Goal: Information Seeking & Learning: Check status

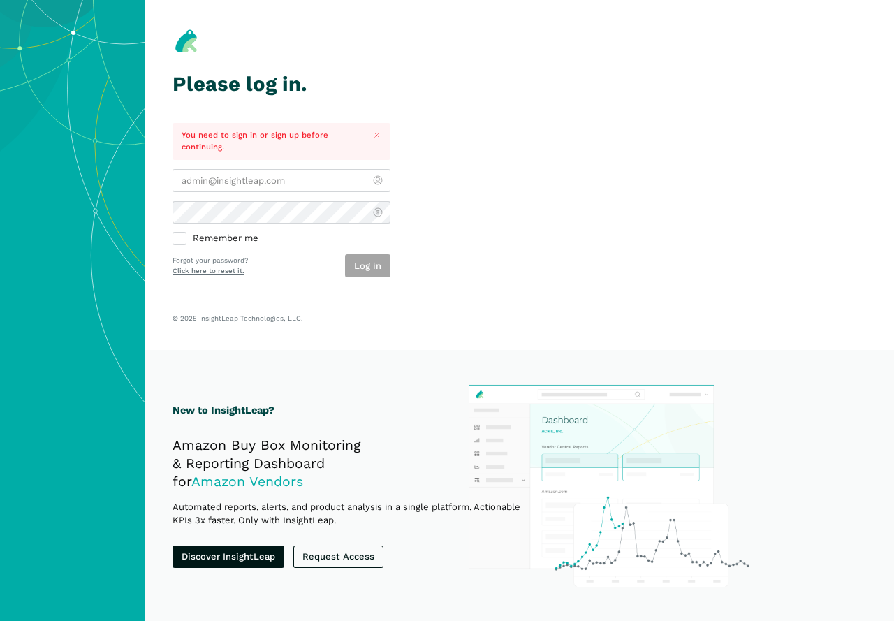
type input "[PERSON_NAME][EMAIL_ADDRESS][PERSON_NAME][DOMAIN_NAME]"
click at [361, 259] on div "Log in" at bounding box center [367, 265] width 45 height 23
click at [367, 268] on button "Log in" at bounding box center [367, 265] width 45 height 23
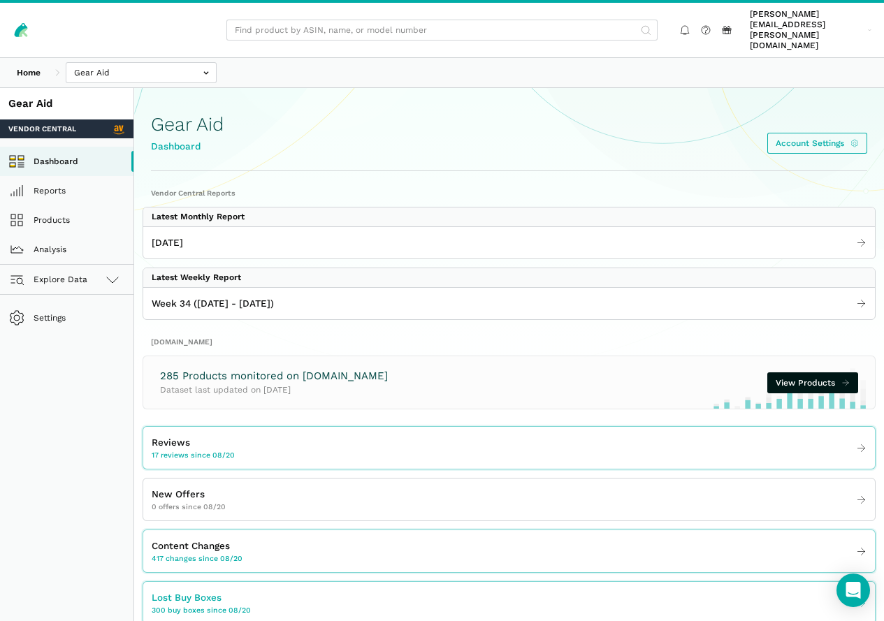
click at [221, 590] on span "Lost Buy Boxes" at bounding box center [187, 597] width 70 height 15
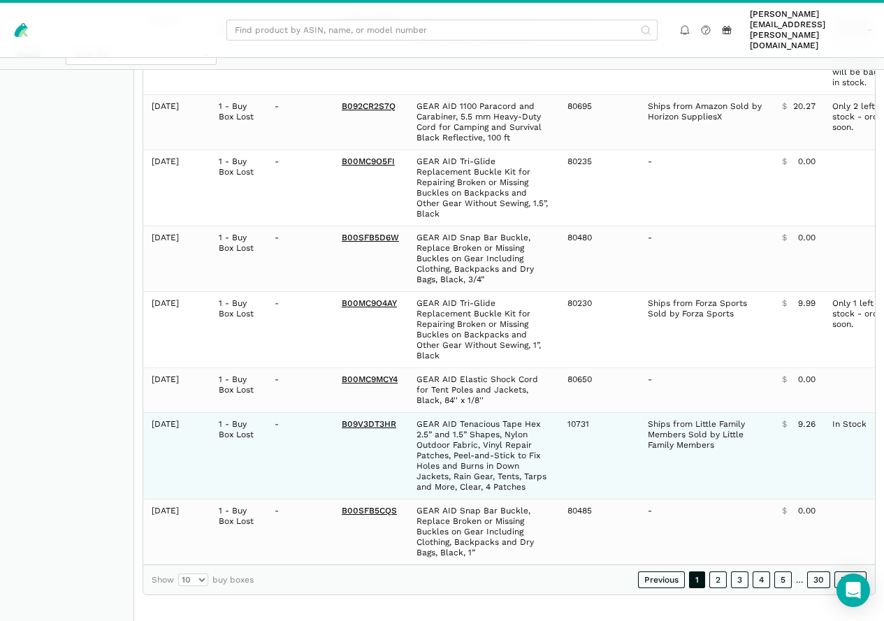
scroll to position [552, 0]
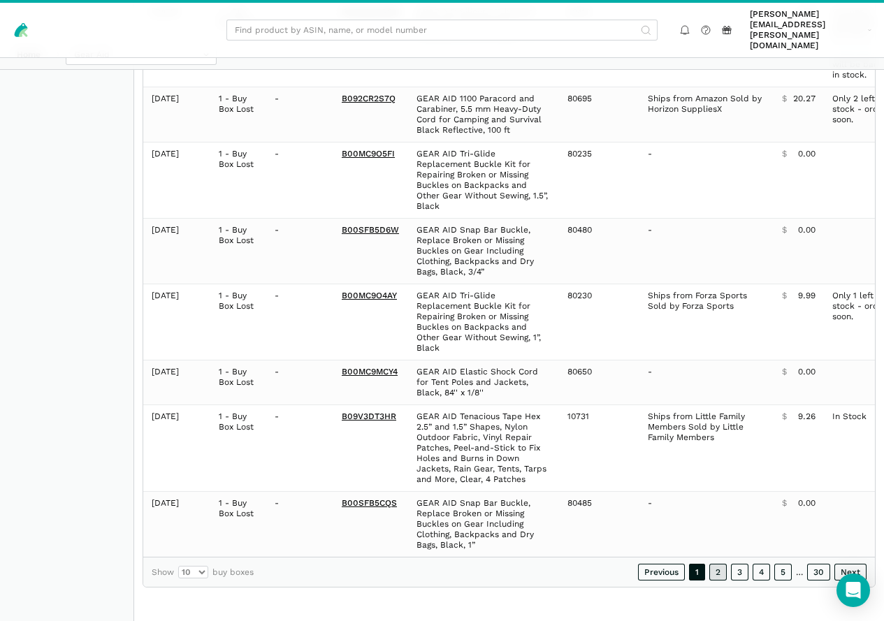
click at [709, 571] on link "2" at bounding box center [717, 572] width 17 height 17
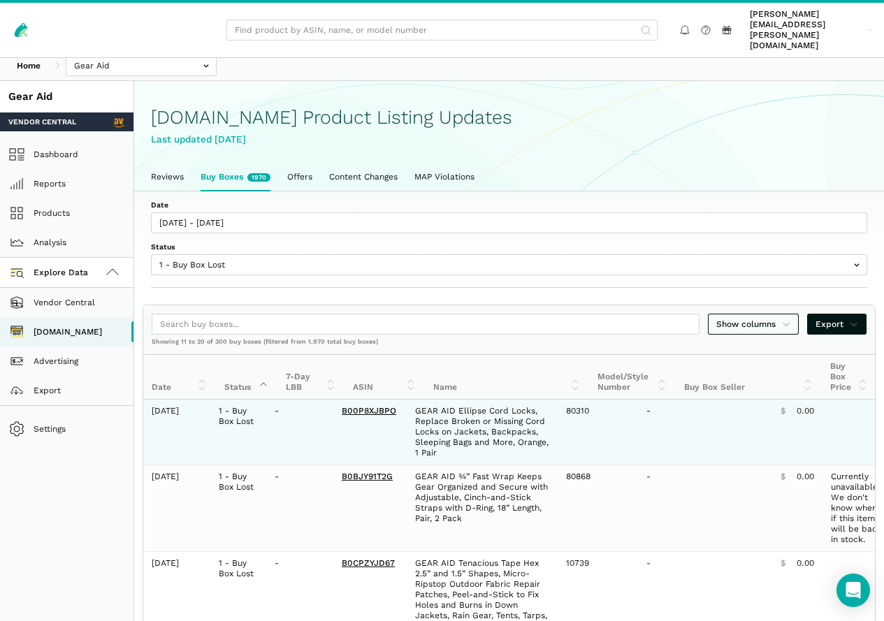
scroll to position [0, 0]
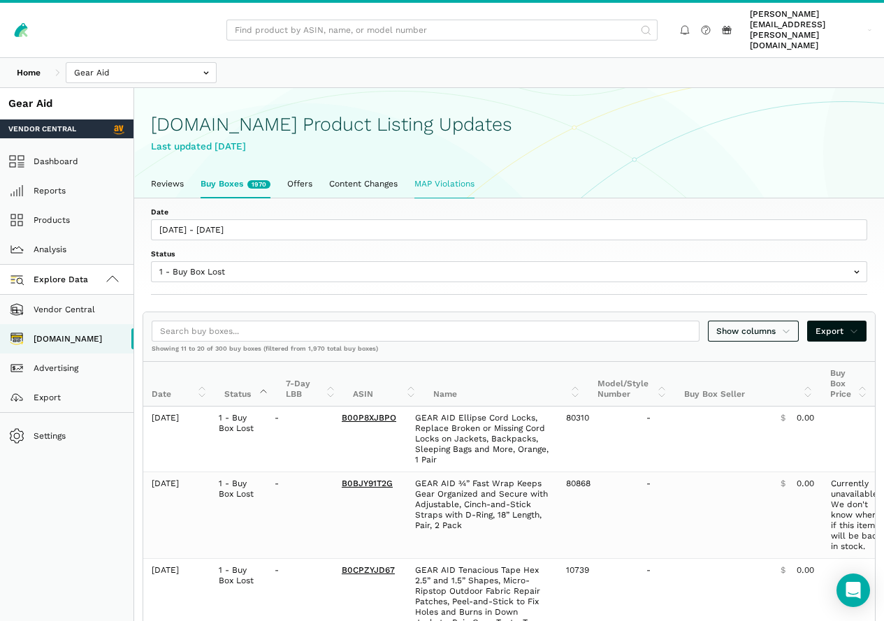
click at [483, 170] on link "MAP Violations" at bounding box center [444, 183] width 77 height 27
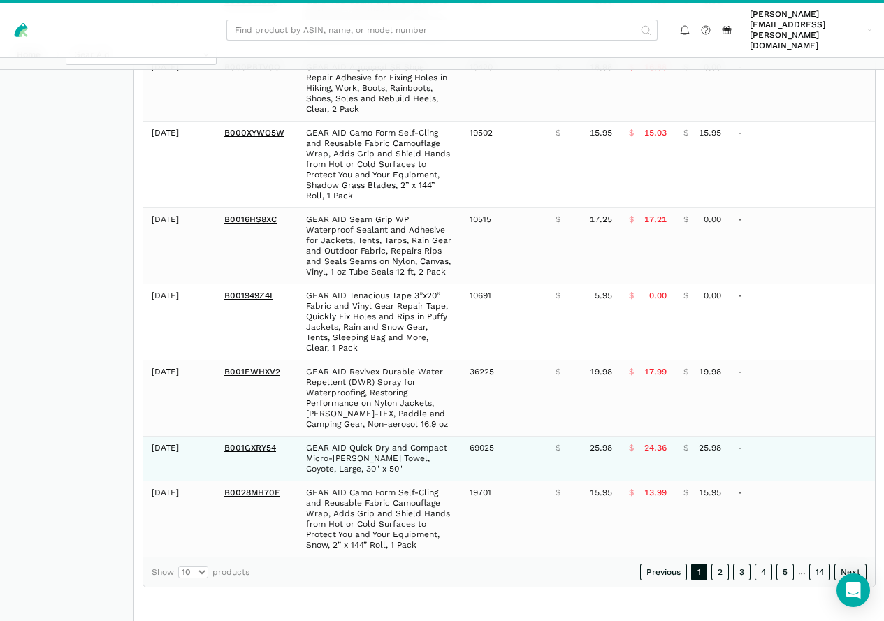
scroll to position [685, 0]
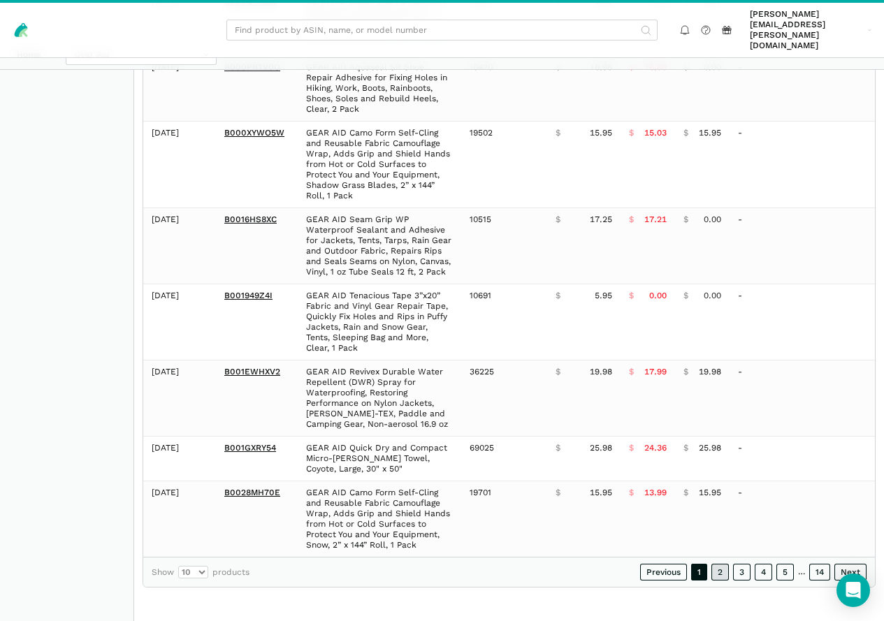
click at [711, 565] on link "2" at bounding box center [719, 572] width 17 height 17
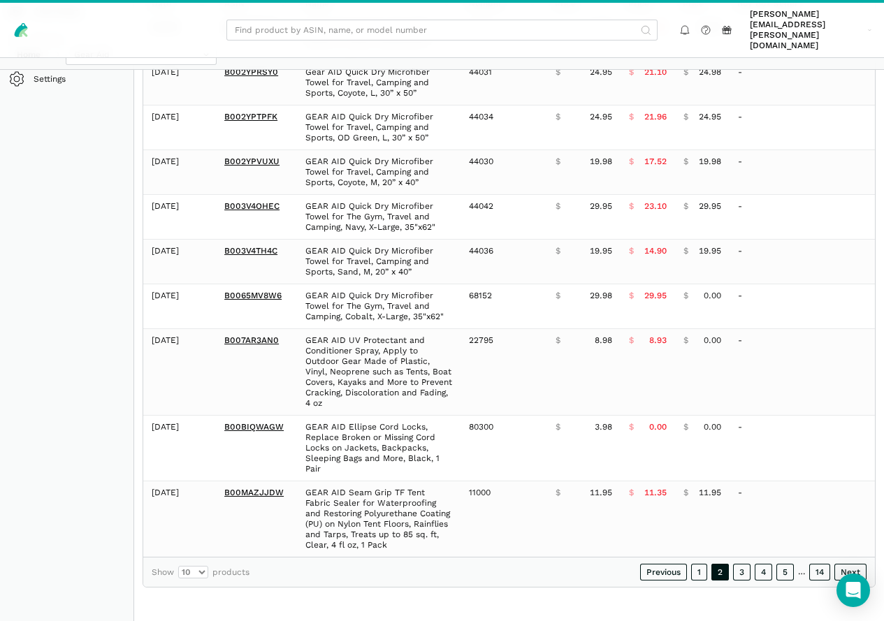
scroll to position [447, 0]
click at [733, 565] on link "3" at bounding box center [741, 572] width 17 height 17
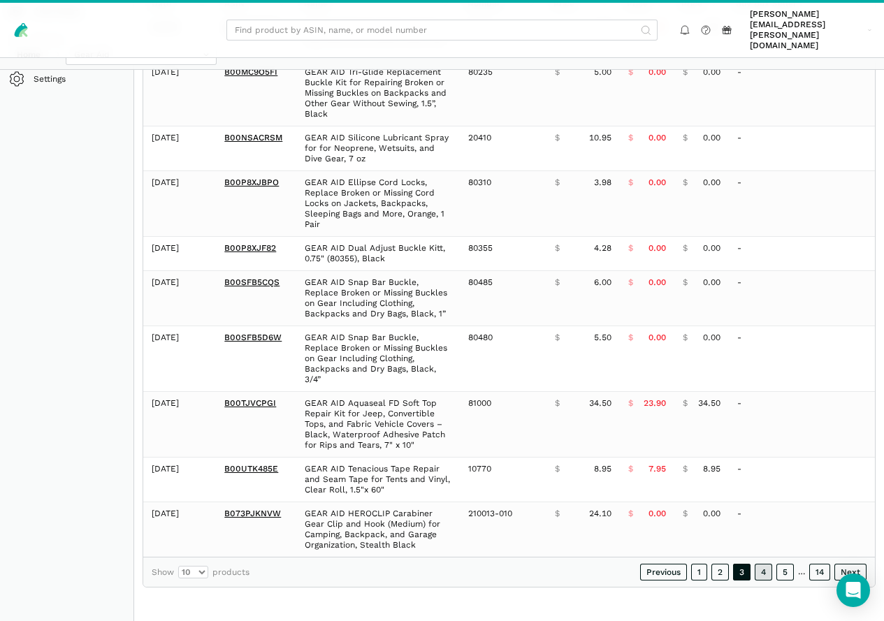
click at [755, 565] on link "4" at bounding box center [763, 572] width 17 height 17
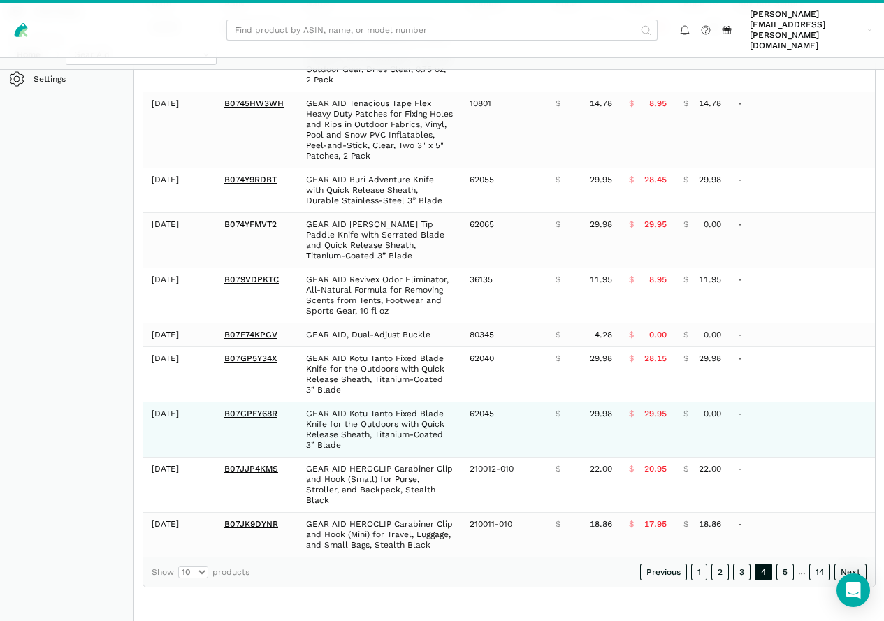
scroll to position [470, 0]
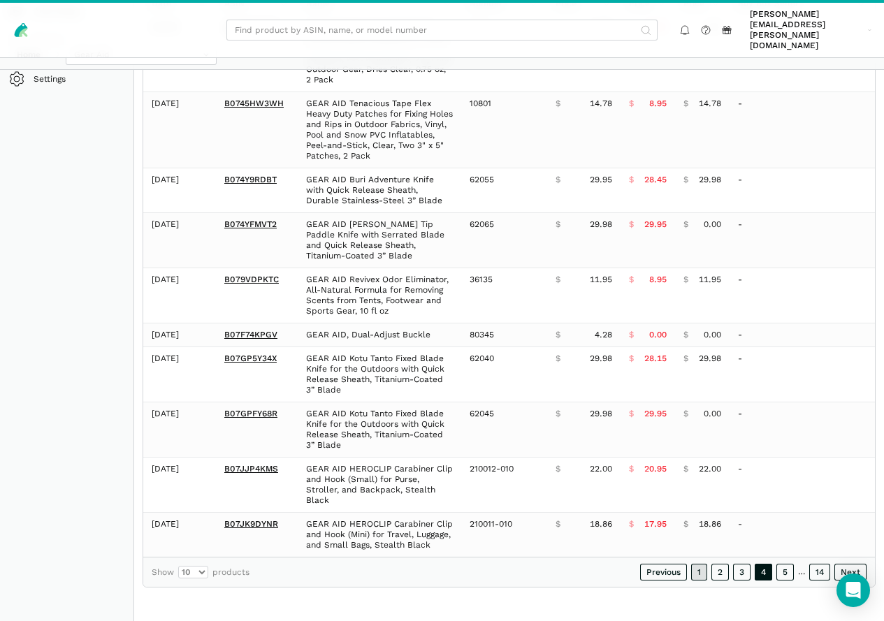
click at [691, 565] on link "1" at bounding box center [699, 572] width 16 height 17
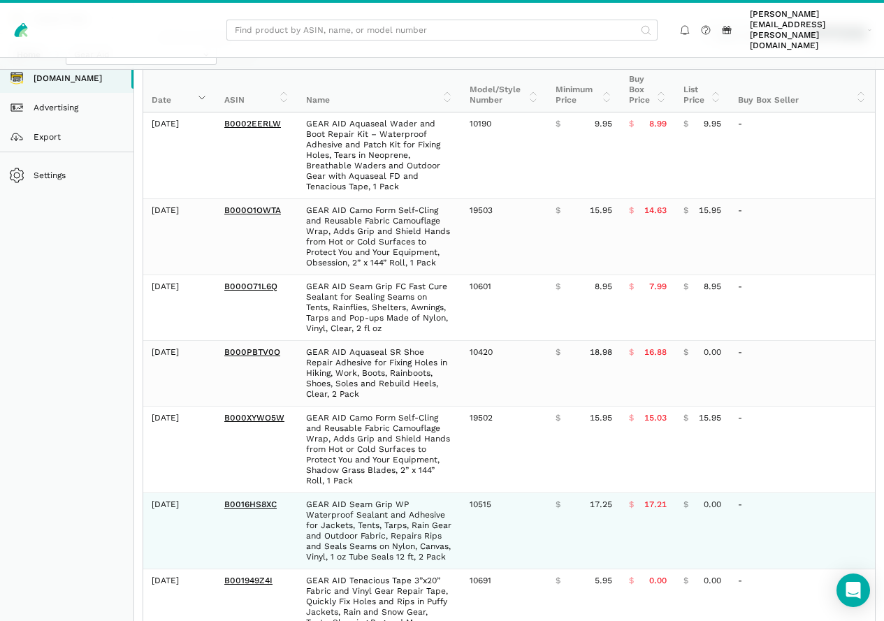
scroll to position [51, 0]
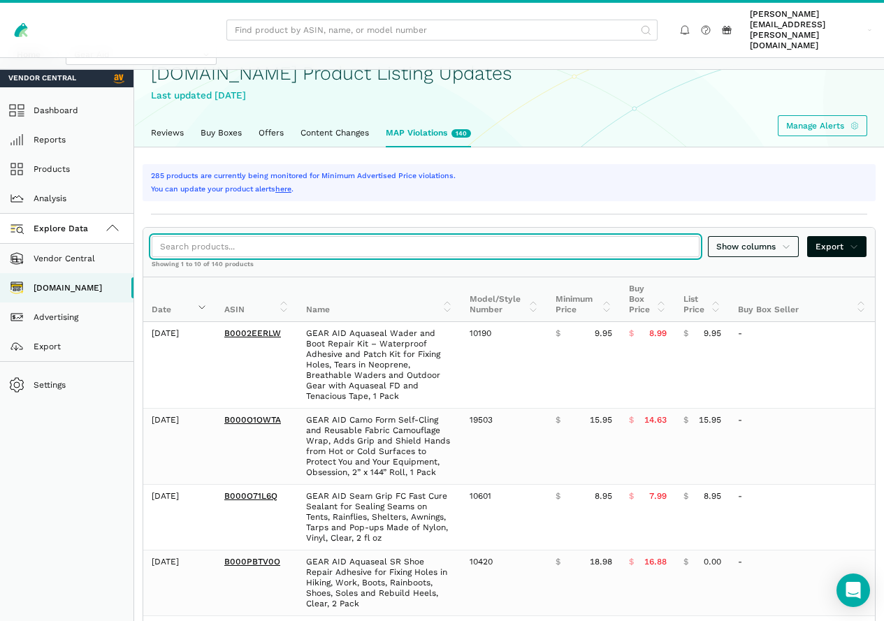
click at [418, 248] on input "search" at bounding box center [426, 246] width 548 height 21
paste input "B0BQ7LBQ5R"
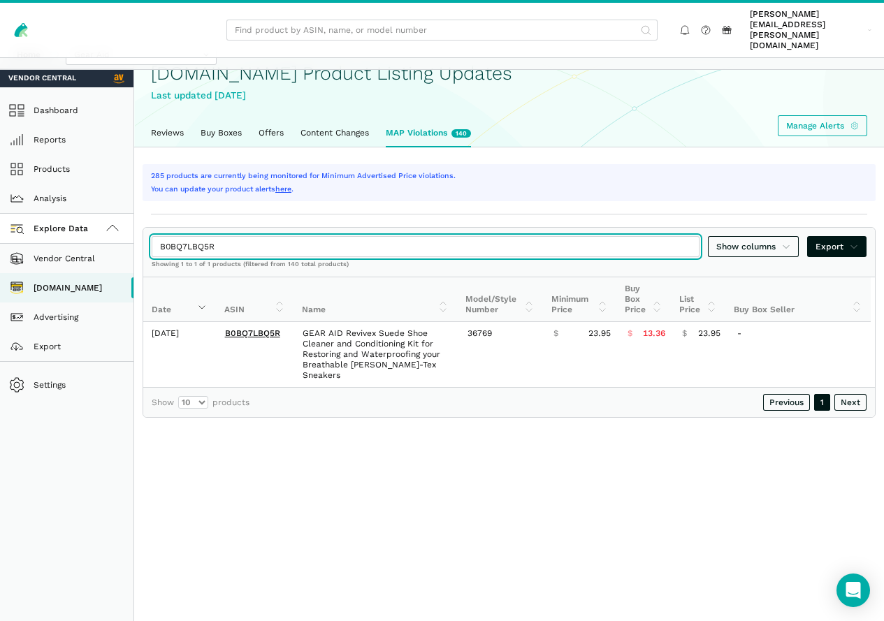
type input "B0BQ7LBQ5R"
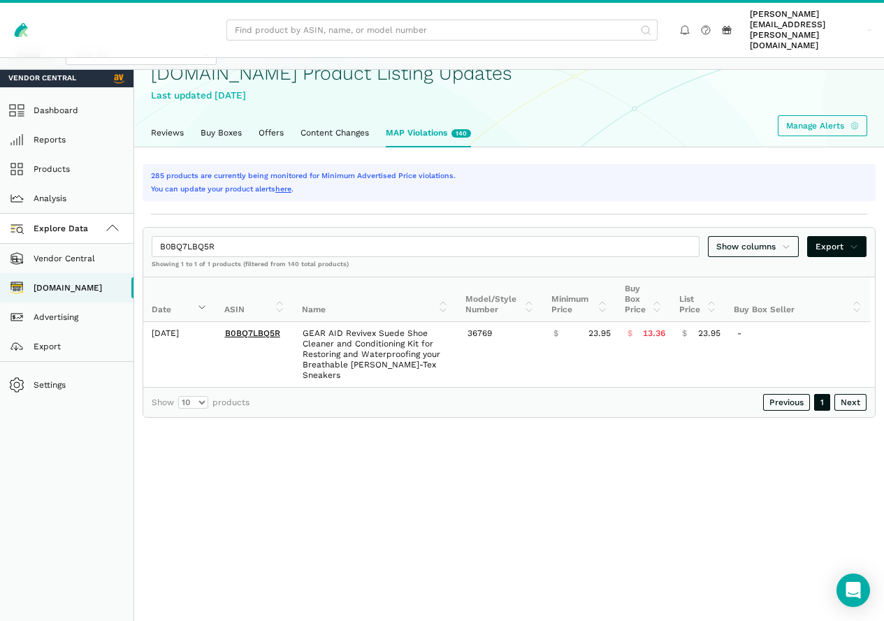
click at [471, 129] on span "140" at bounding box center [461, 133] width 20 height 8
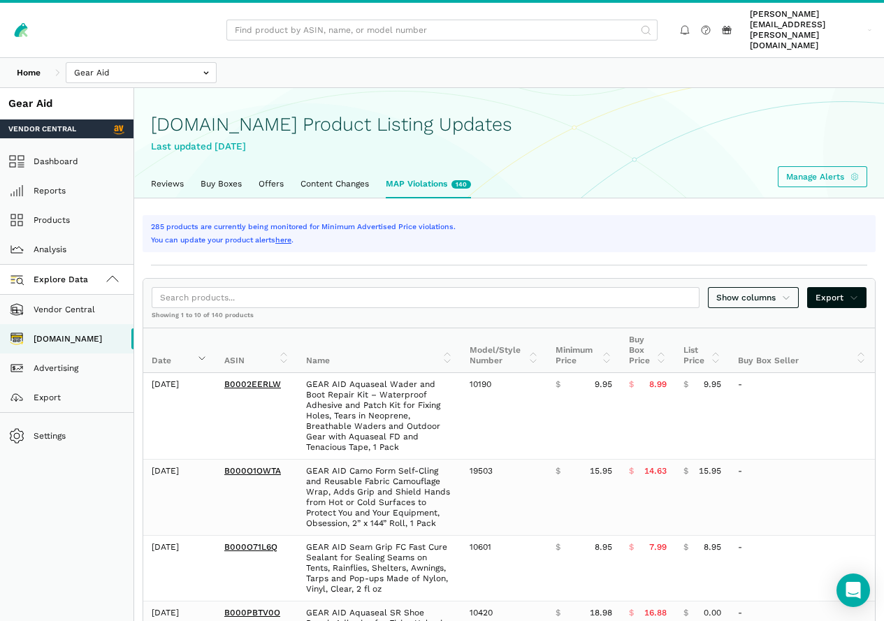
click at [609, 357] on th "Minimum Price" at bounding box center [583, 350] width 73 height 45
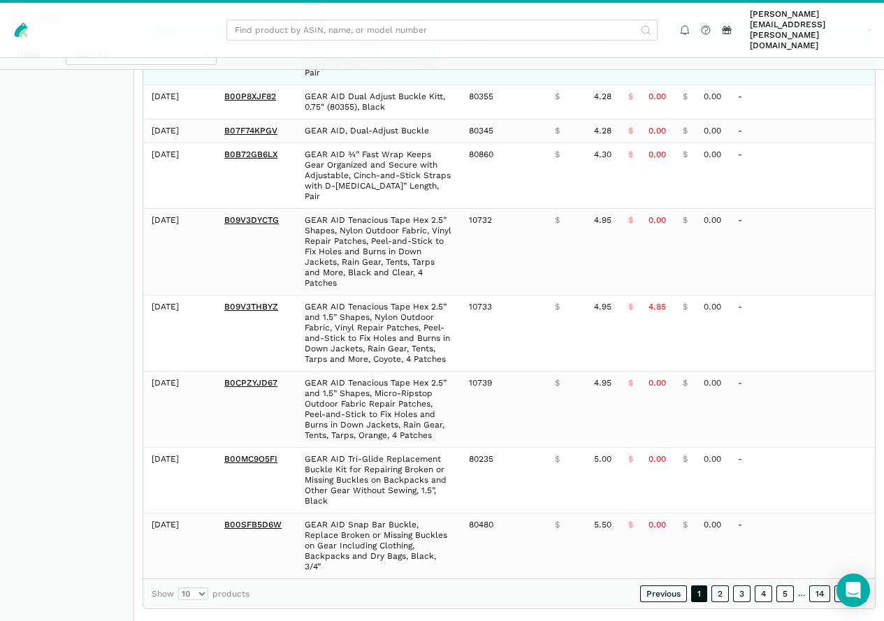
scroll to position [538, 0]
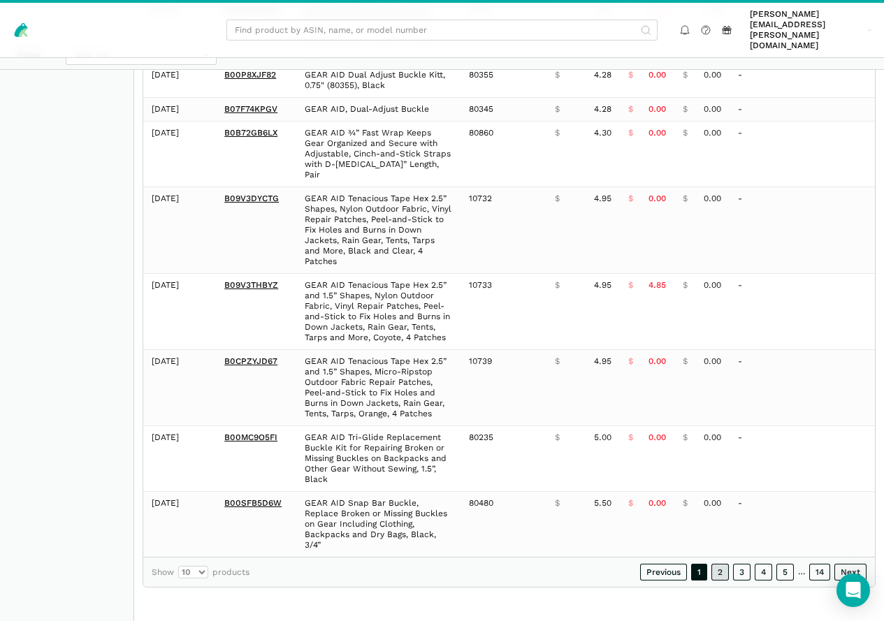
click at [711, 568] on link "2" at bounding box center [719, 572] width 17 height 17
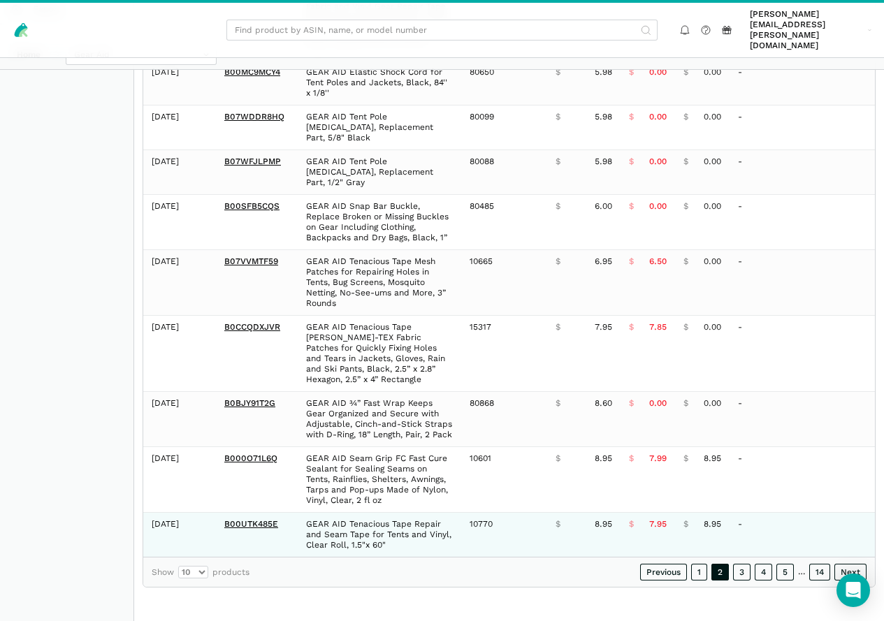
scroll to position [470, 0]
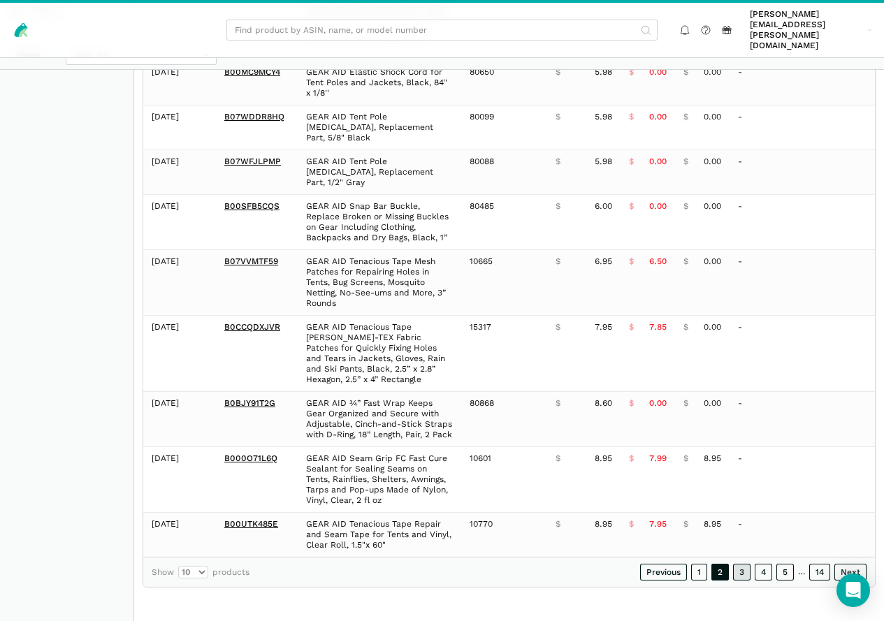
click at [733, 571] on link "3" at bounding box center [741, 572] width 17 height 17
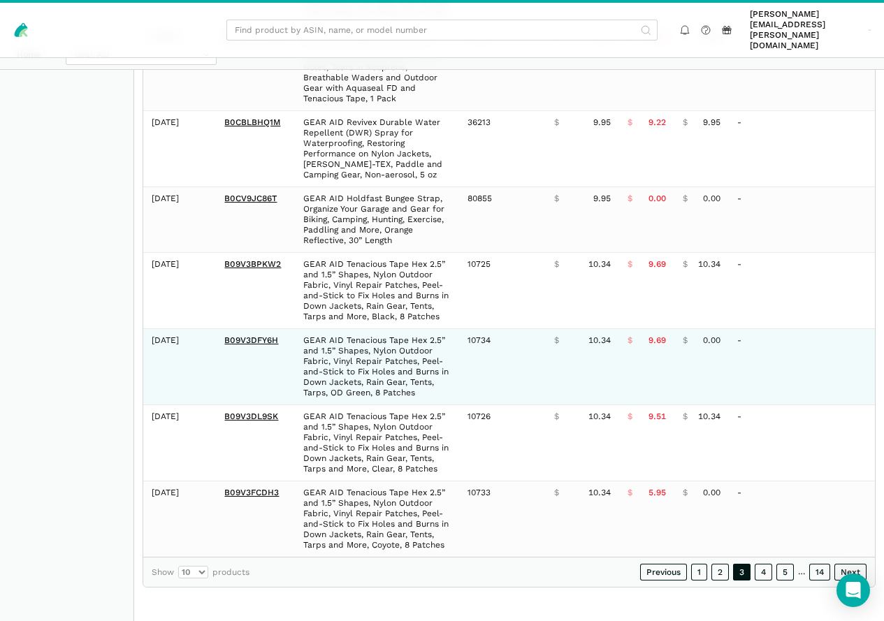
scroll to position [720, 0]
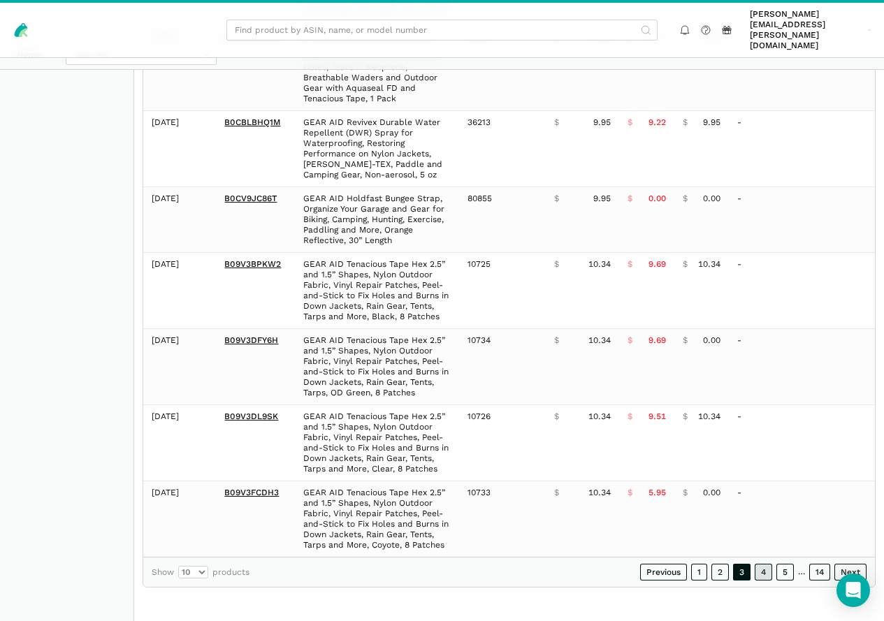
click at [755, 570] on link "4" at bounding box center [763, 572] width 17 height 17
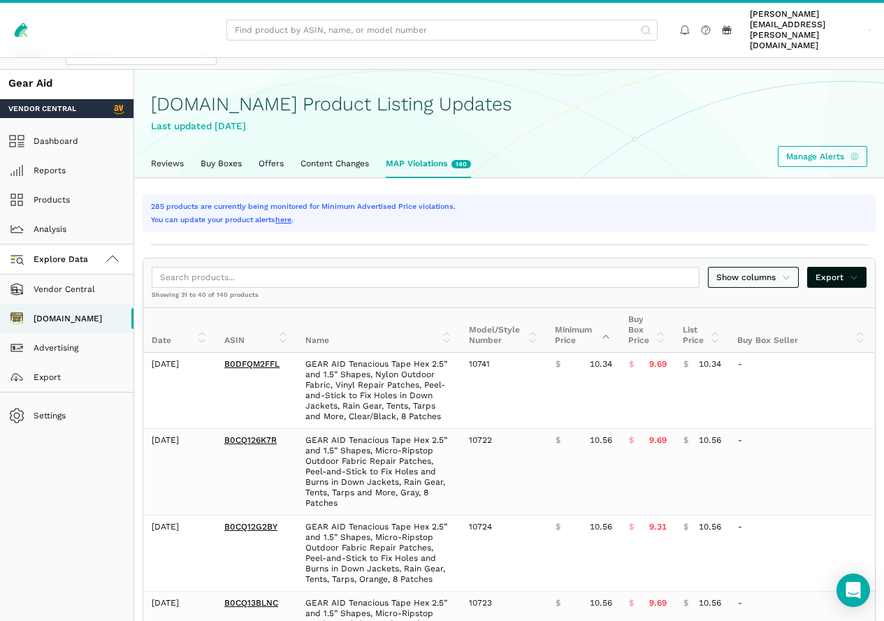
scroll to position [0, 0]
